Goal: Check status: Check status

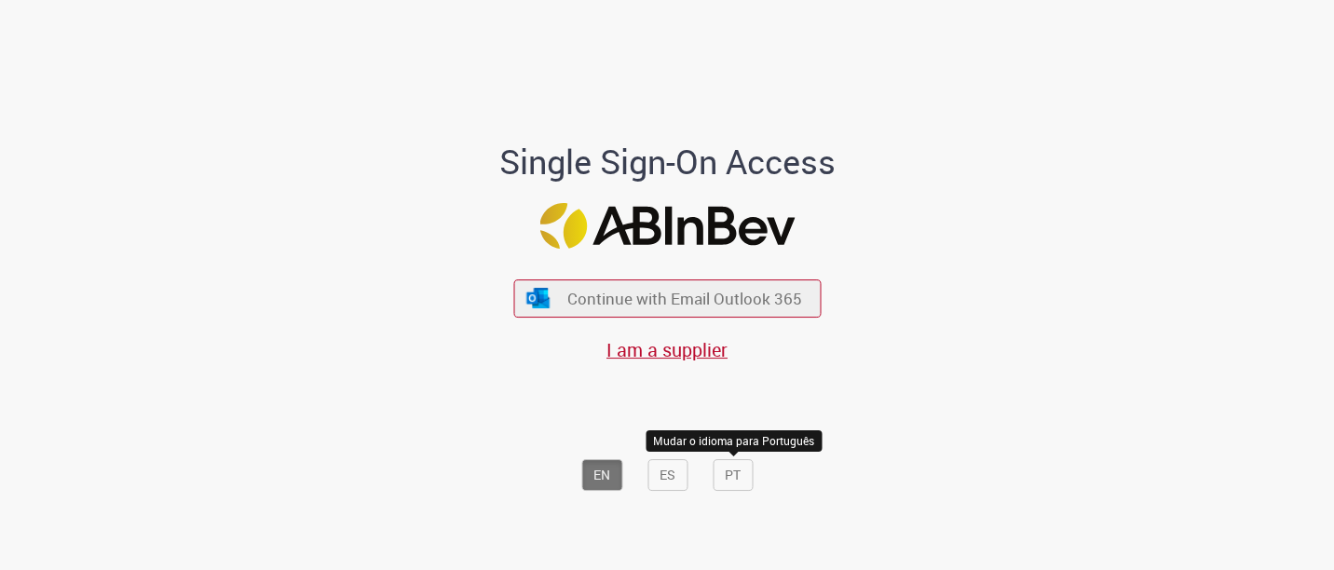
click at [727, 475] on button "PT" at bounding box center [732, 475] width 40 height 32
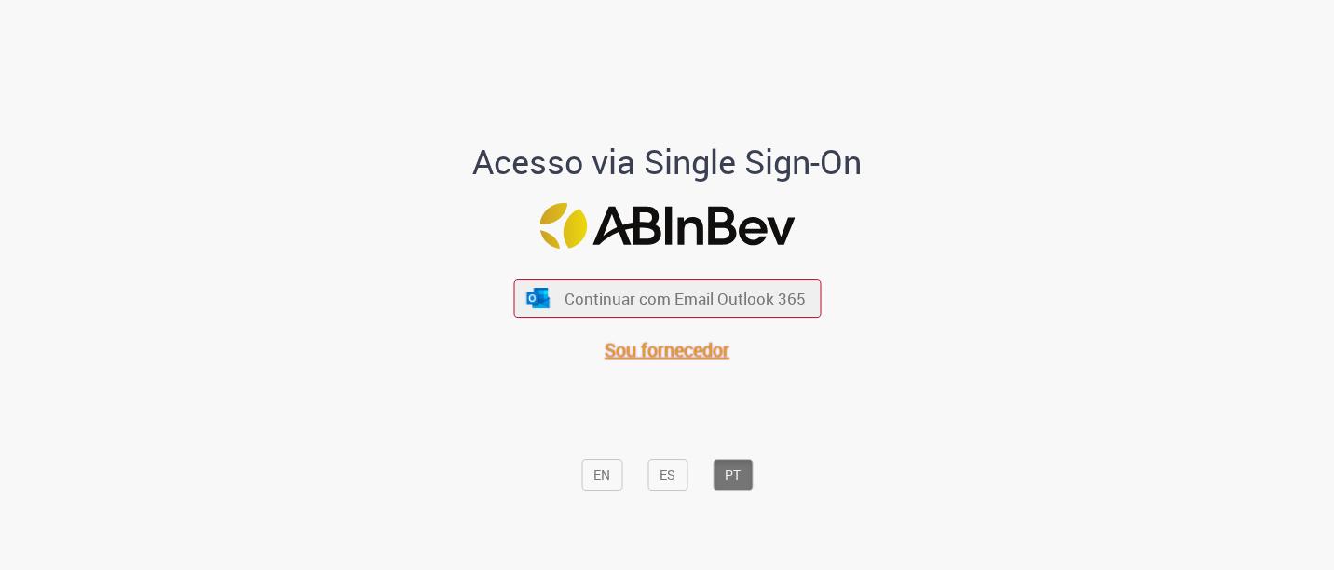
click at [667, 353] on span "Sou fornecedor" at bounding box center [666, 349] width 125 height 25
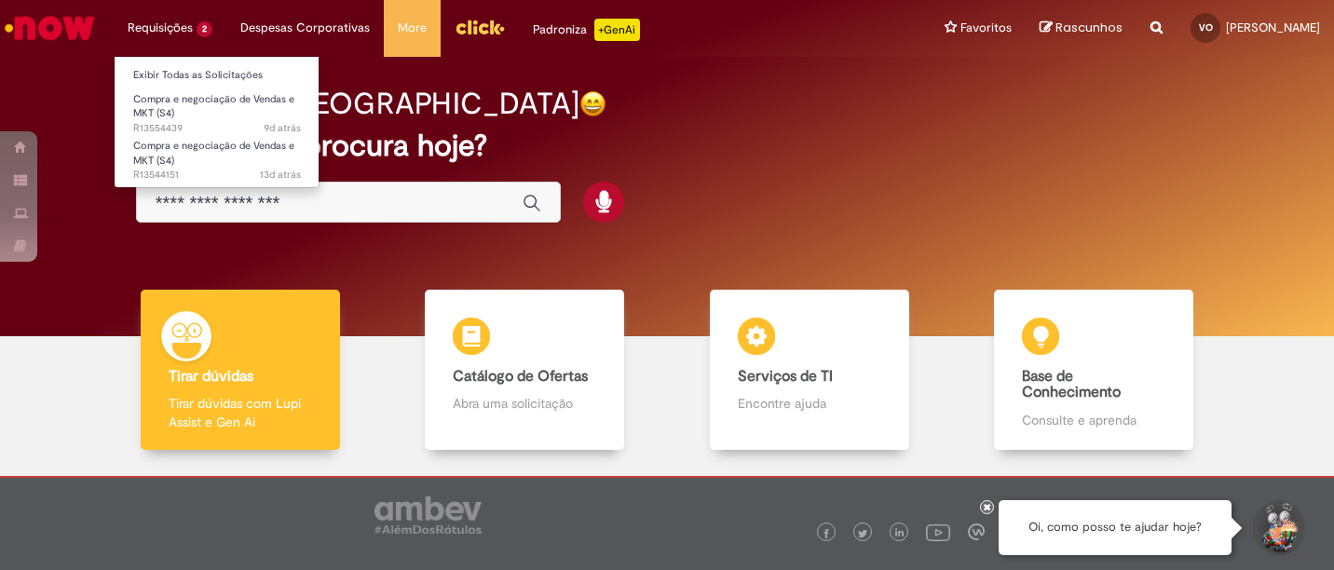
click at [175, 24] on li "Requisições 2 Exibir Todas as Solicitações Compra e negociação de Vendas e MKT …" at bounding box center [170, 28] width 113 height 56
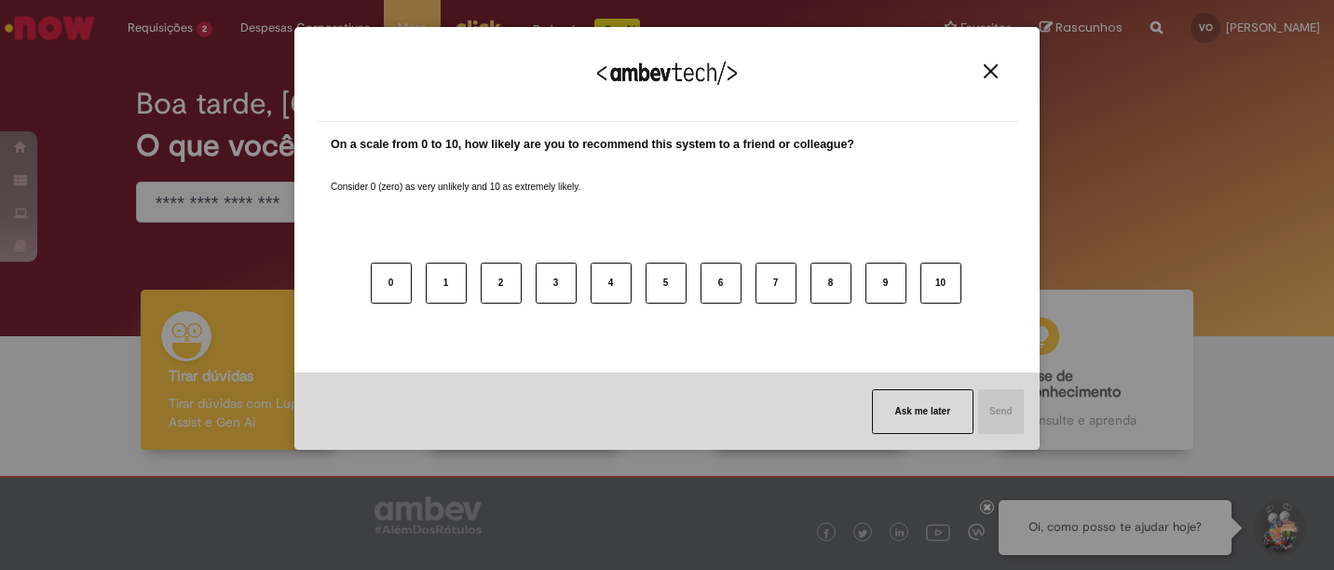
click at [995, 57] on div "We appreciate your feedback!" at bounding box center [667, 85] width 700 height 73
click at [995, 64] on img "Close" at bounding box center [990, 71] width 14 height 14
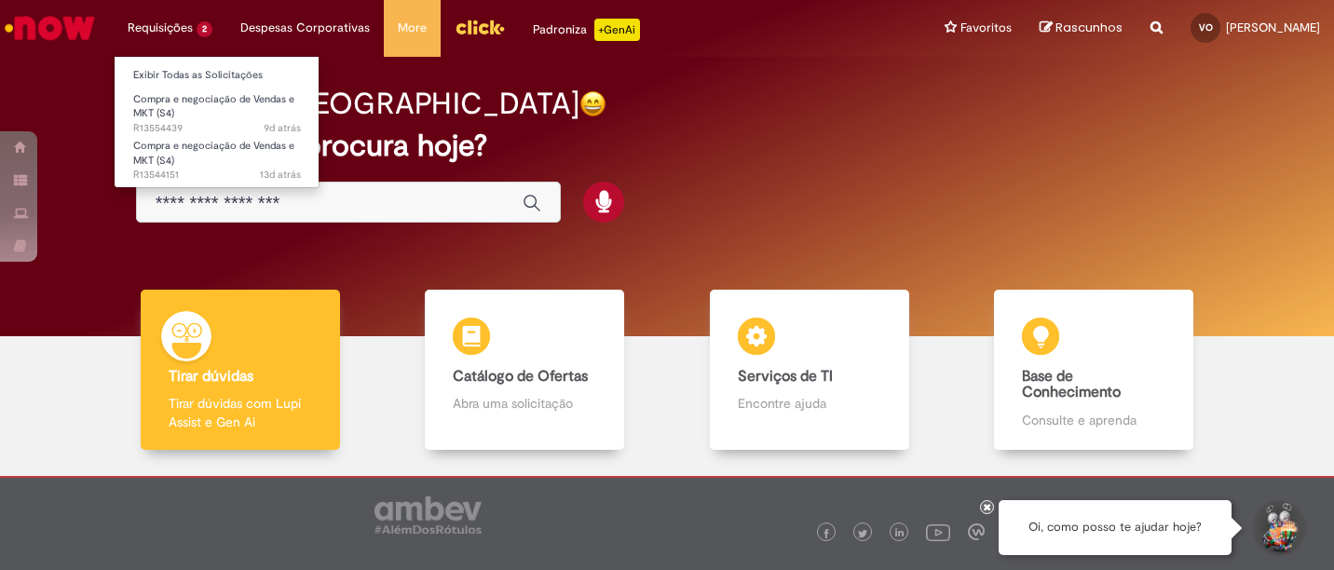
click at [169, 29] on li "Requisições 2 Exibir Todas as Solicitações Compra e negociação de Vendas e MKT …" at bounding box center [170, 28] width 113 height 56
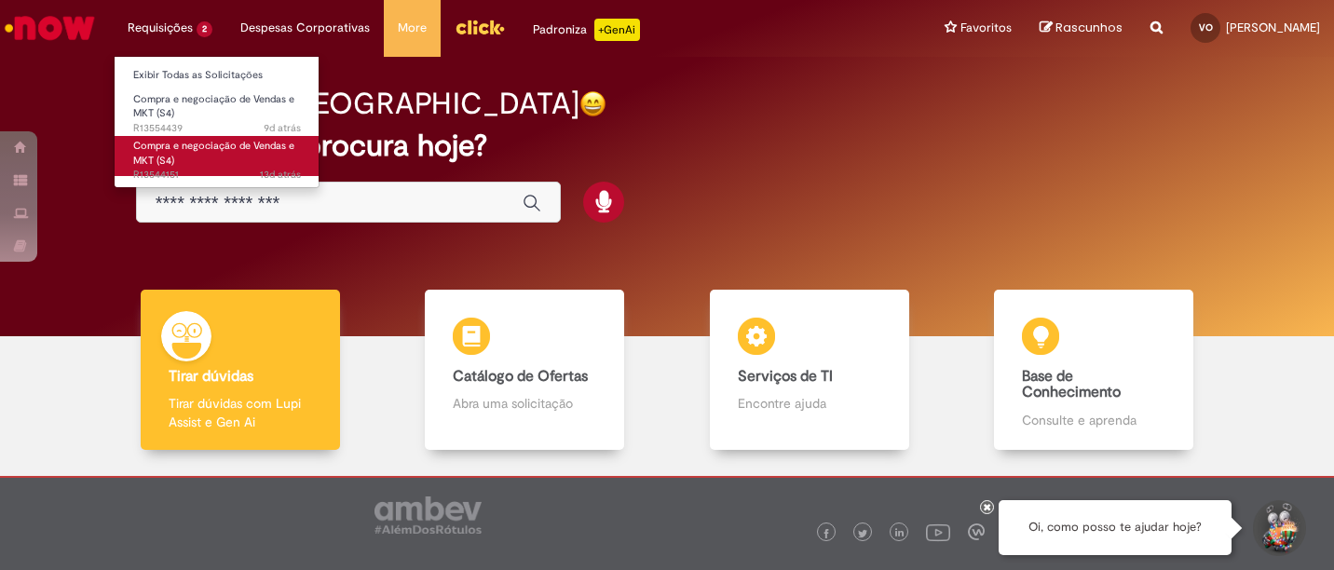
click at [183, 149] on span "Compra e negociação de Vendas e MKT (S4)" at bounding box center [213, 153] width 161 height 29
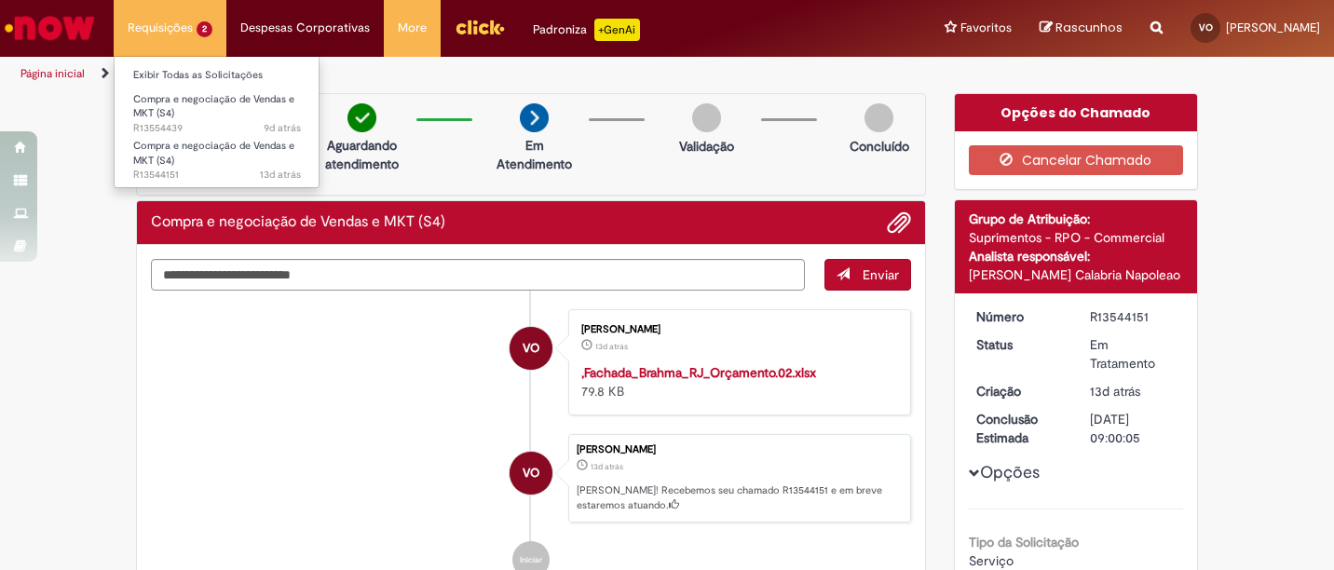
click at [196, 24] on li "Requisições 2 Exibir Todas as Solicitações Compra e negociação de Vendas e MKT …" at bounding box center [170, 28] width 113 height 56
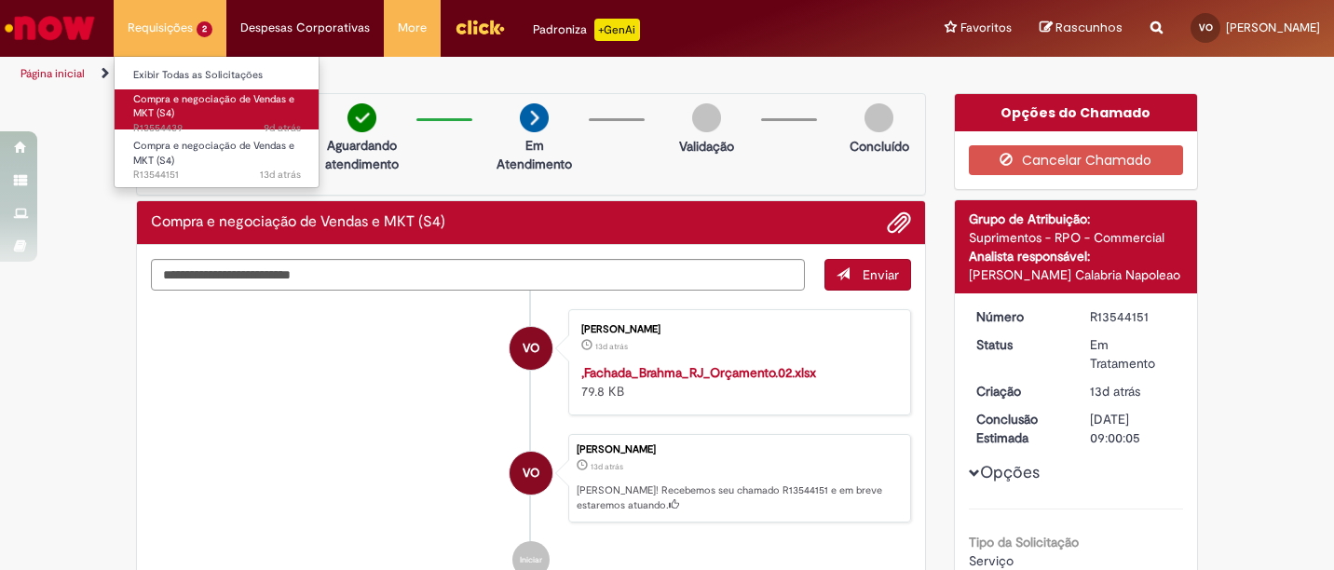
click at [202, 108] on link "Compra e negociação de Vendas e MKT (S4) 9d atrás 9 dias atrás R13554439" at bounding box center [217, 109] width 205 height 40
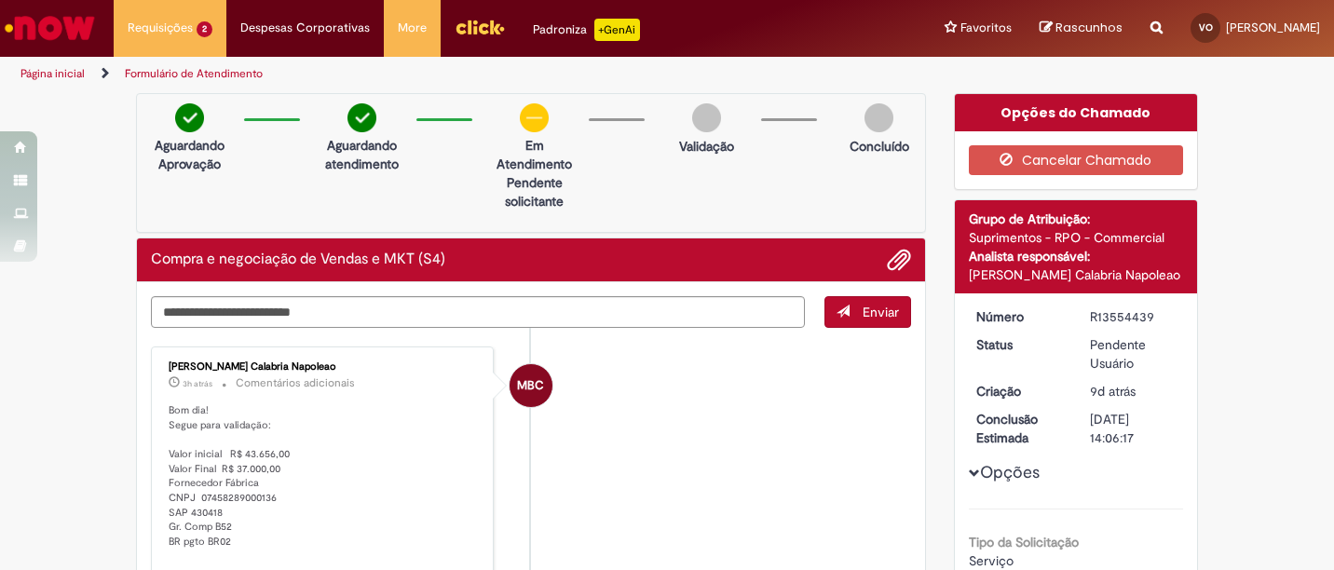
click at [528, 124] on img at bounding box center [534, 117] width 29 height 29
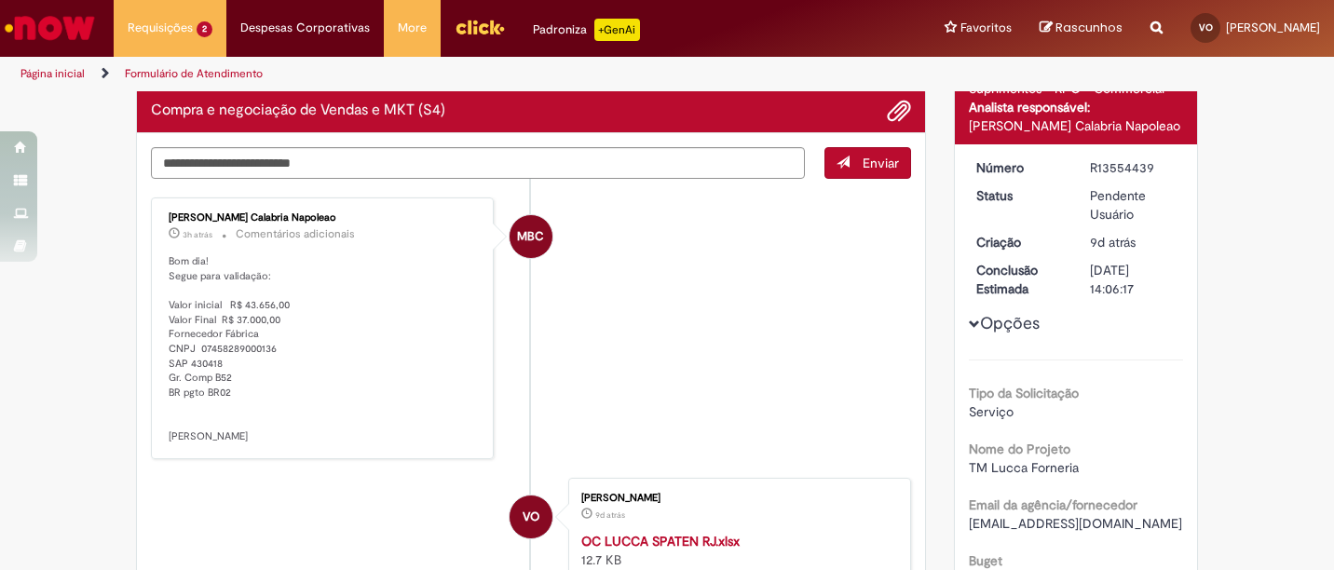
scroll to position [151, 0]
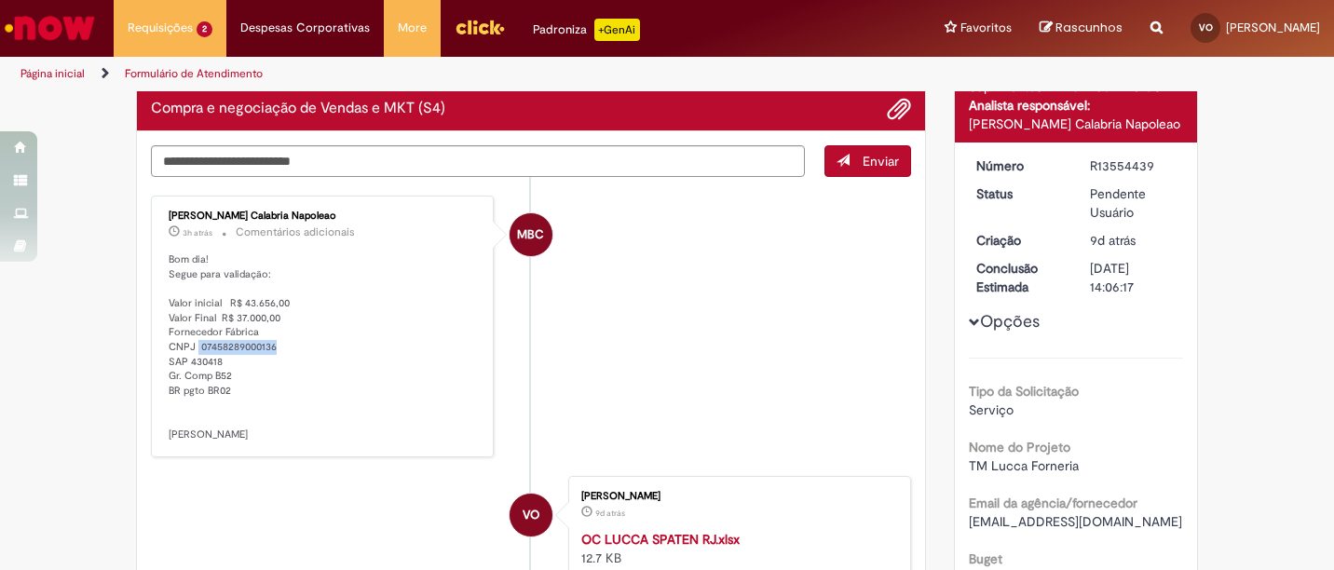
drag, startPoint x: 192, startPoint y: 346, endPoint x: 344, endPoint y: 346, distance: 151.8
click at [344, 346] on p "Bom dia! Segue para validação: Valor inicial R$ 43.656,00 Valor Final R$ 37.000…" at bounding box center [324, 347] width 310 height 190
drag, startPoint x: 344, startPoint y: 346, endPoint x: 186, endPoint y: 366, distance: 158.6
click at [186, 366] on p "Bom dia! Segue para validação: Valor inicial R$ 43.656,00 Valor Final R$ 37.000…" at bounding box center [324, 347] width 310 height 190
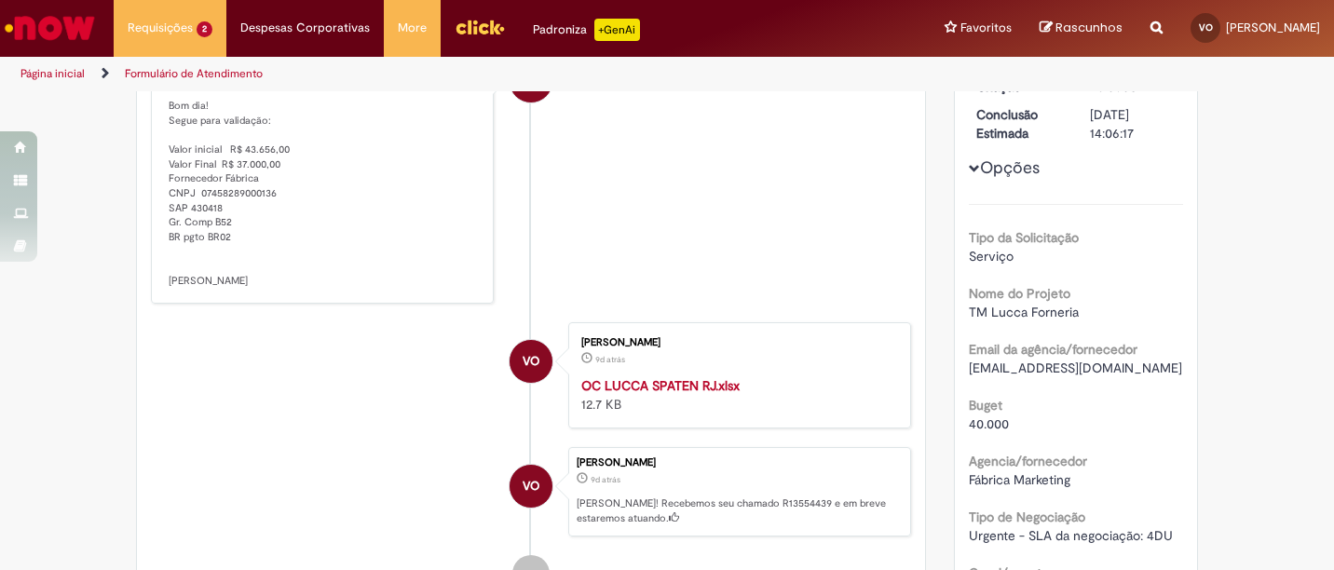
scroll to position [299, 0]
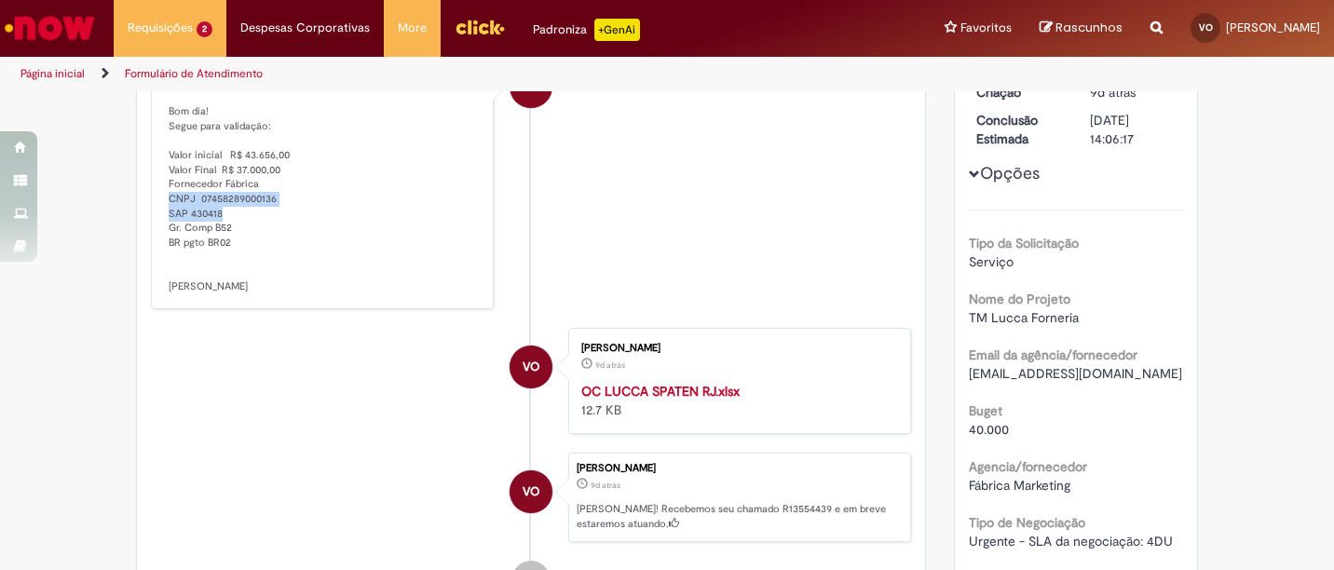
drag, startPoint x: 164, startPoint y: 196, endPoint x: 266, endPoint y: 214, distance: 104.0
click at [266, 214] on p "Bom dia! Segue para validação: Valor inicial R$ 43.656,00 Valor Final R$ 37.000…" at bounding box center [324, 199] width 310 height 190
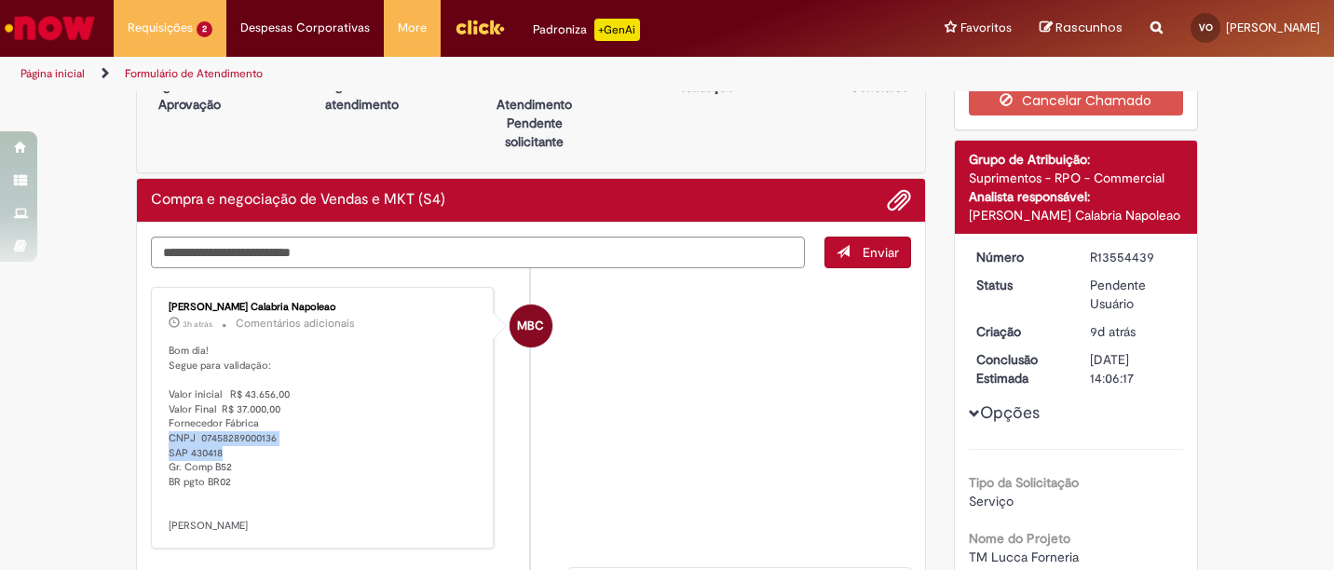
scroll to position [61, 0]
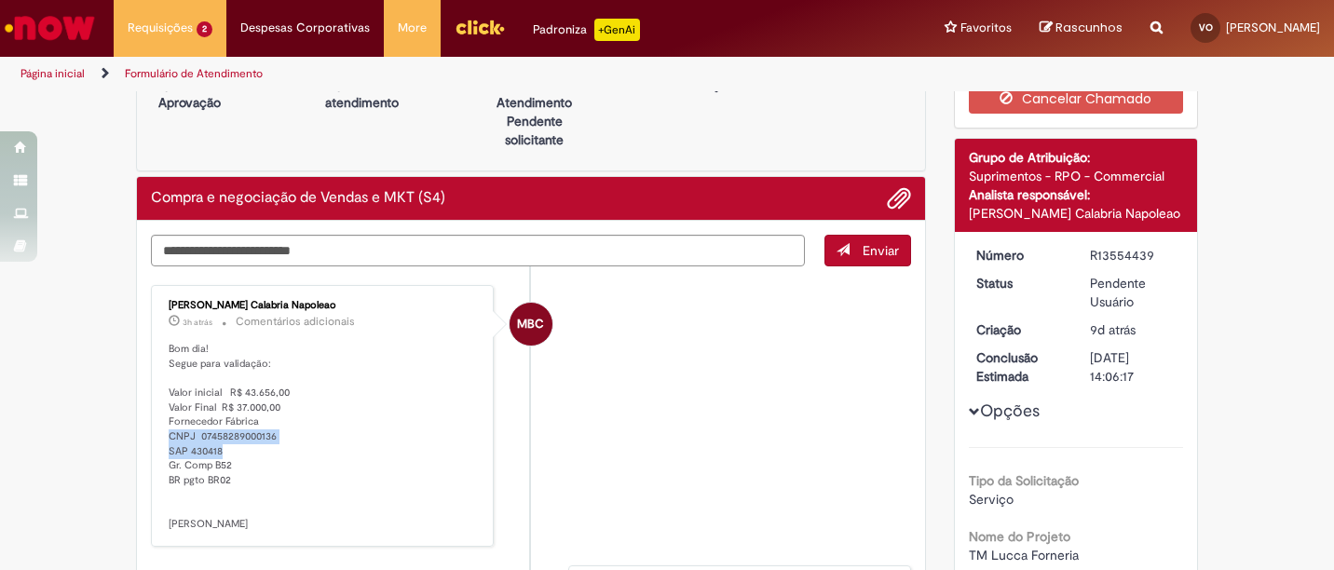
click at [266, 213] on div "Compra e negociação de Vendas e MKT (S4)" at bounding box center [531, 199] width 788 height 44
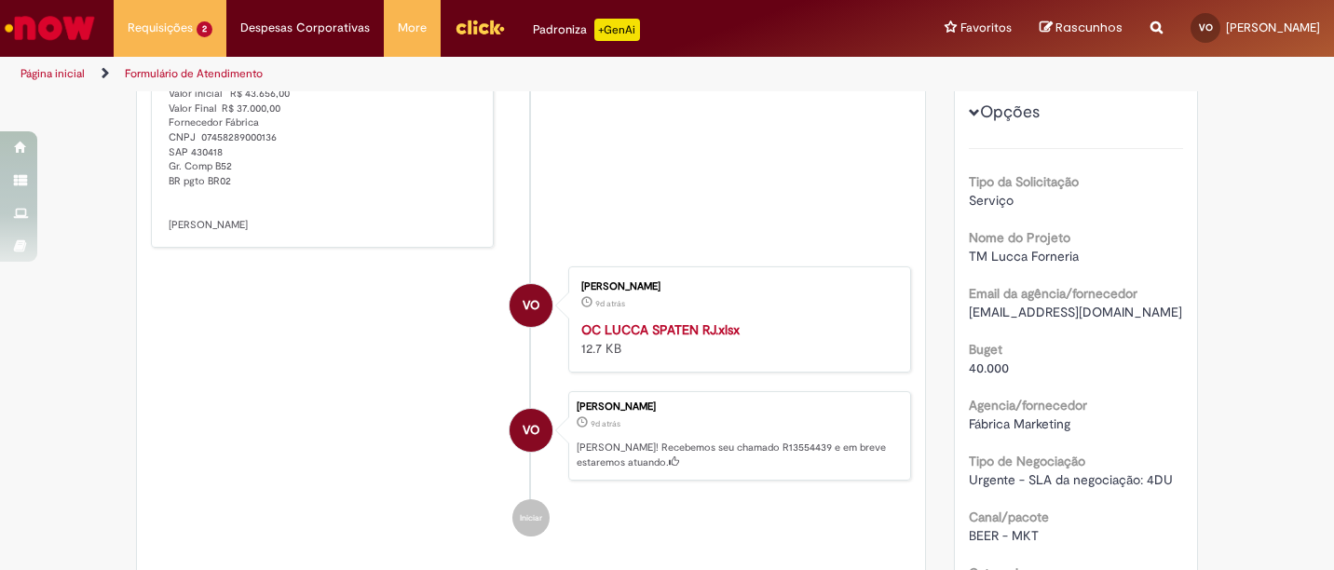
scroll to position [353, 0]
